Goal: Find specific page/section: Find specific page/section

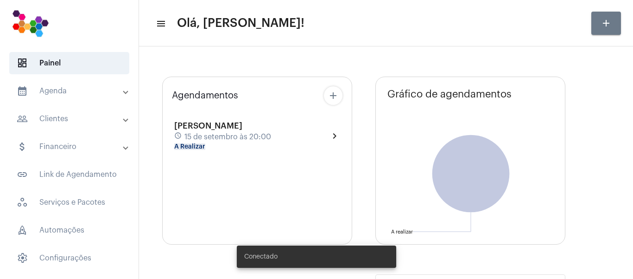
type input "[URL][DOMAIN_NAME]"
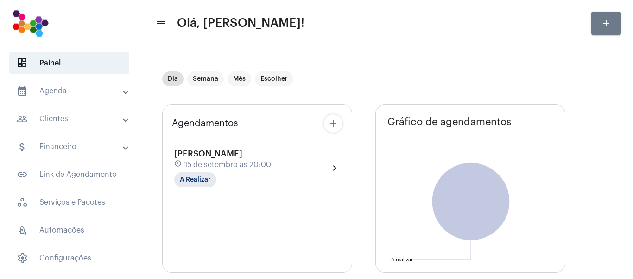
click at [87, 89] on mat-panel-title "calendar_month_outlined Agenda" at bounding box center [70, 90] width 107 height 11
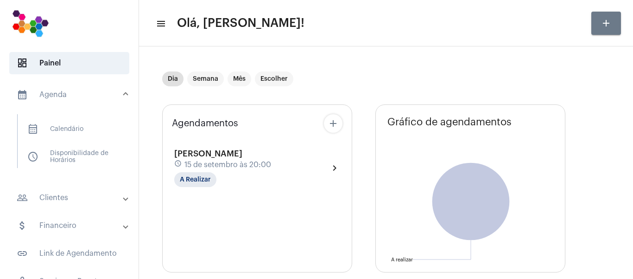
click at [66, 101] on mat-expansion-panel-header "calendar_month_outlined Agenda" at bounding box center [72, 95] width 133 height 30
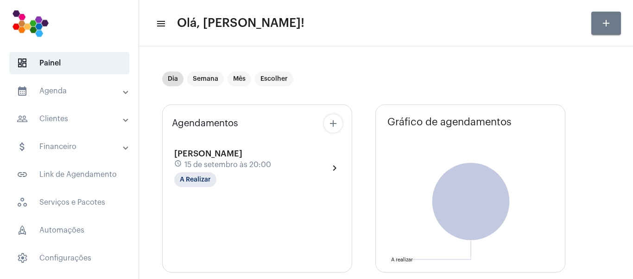
click at [68, 94] on mat-panel-title "calendar_month_outlined Agenda" at bounding box center [70, 90] width 107 height 11
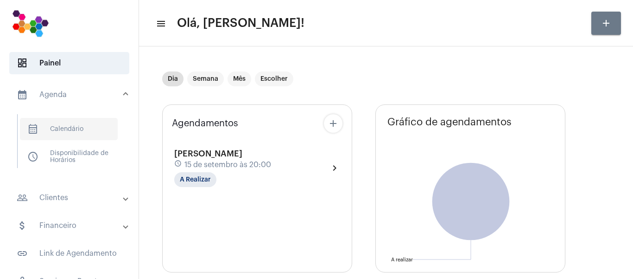
click at [67, 130] on span "calendar_month_outlined Calendário" at bounding box center [69, 129] width 98 height 22
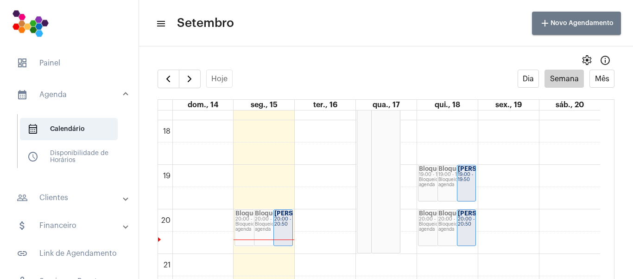
scroll to position [824, 0]
